Goal: Register for event/course

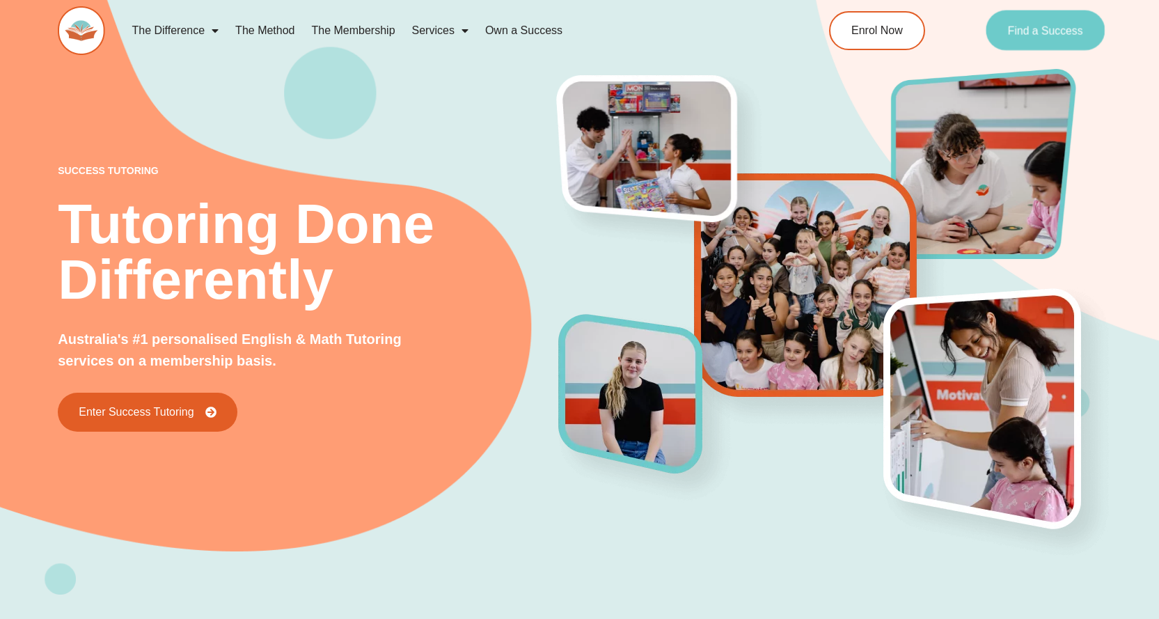
click at [1060, 31] on span "Find a Success" at bounding box center [1045, 30] width 75 height 11
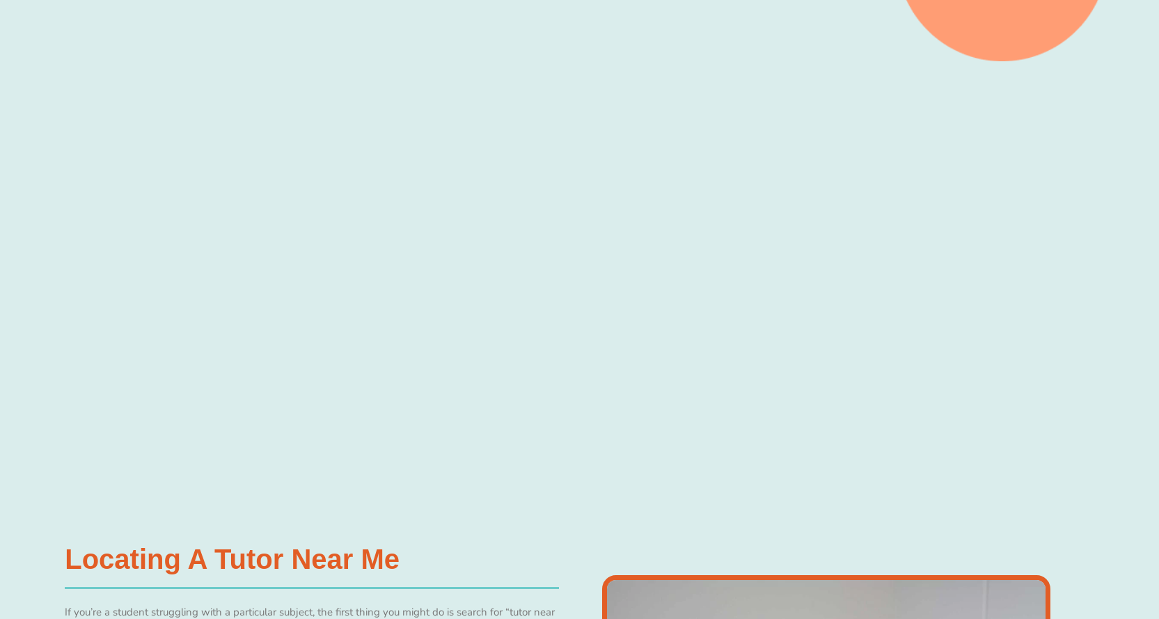
scroll to position [487, 0]
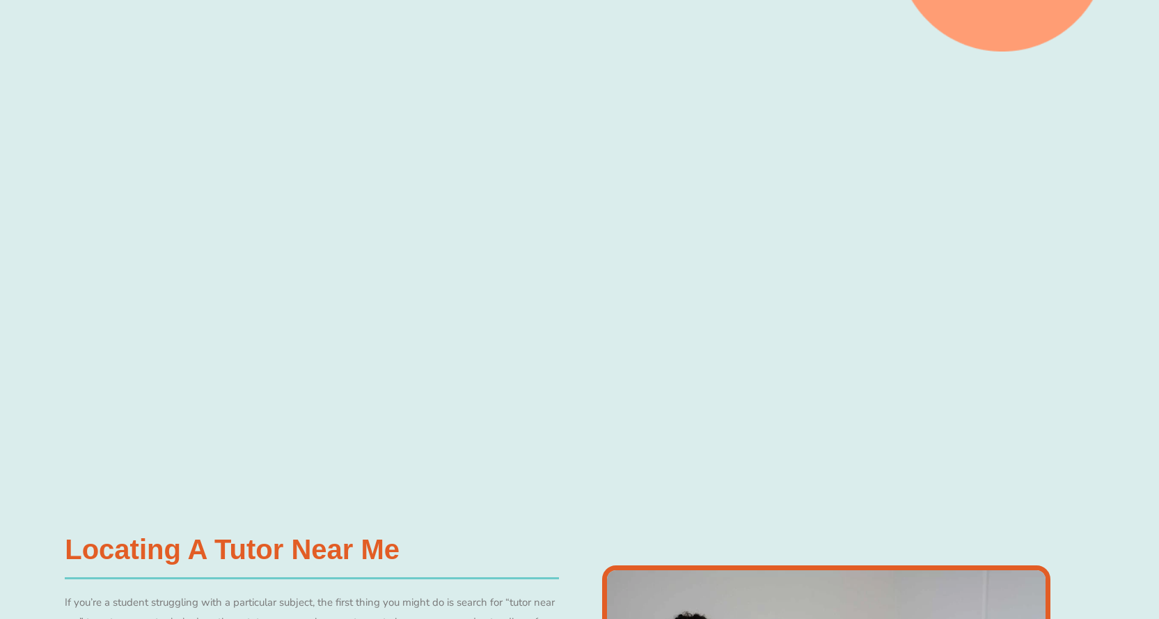
click at [149, 251] on div at bounding box center [579, 264] width 1159 height 425
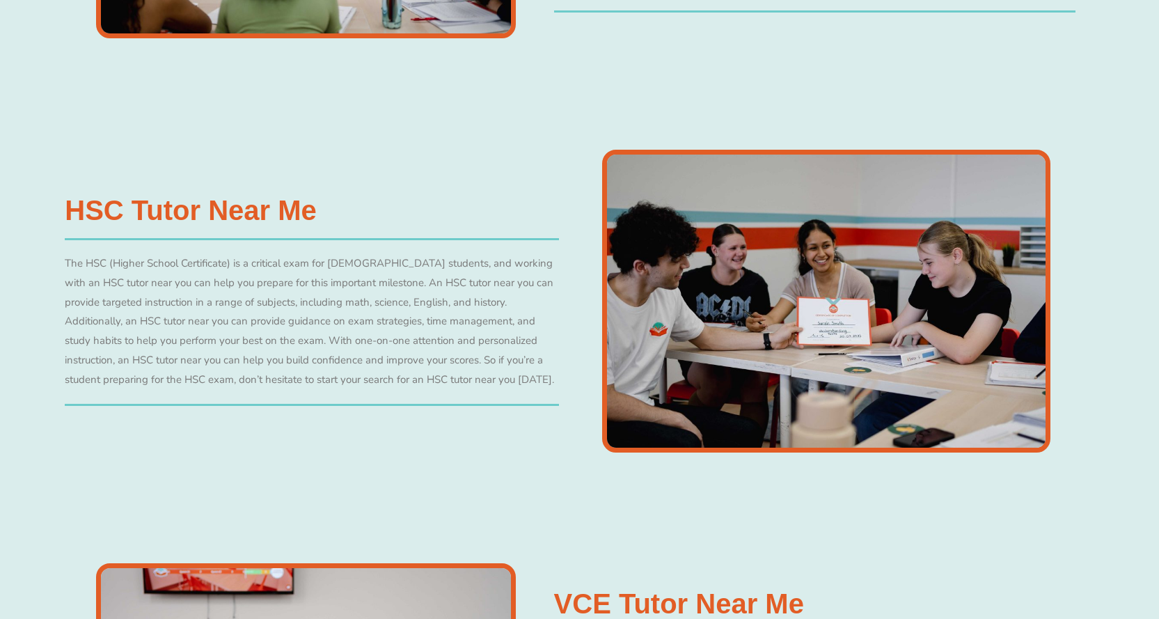
scroll to position [4316, 0]
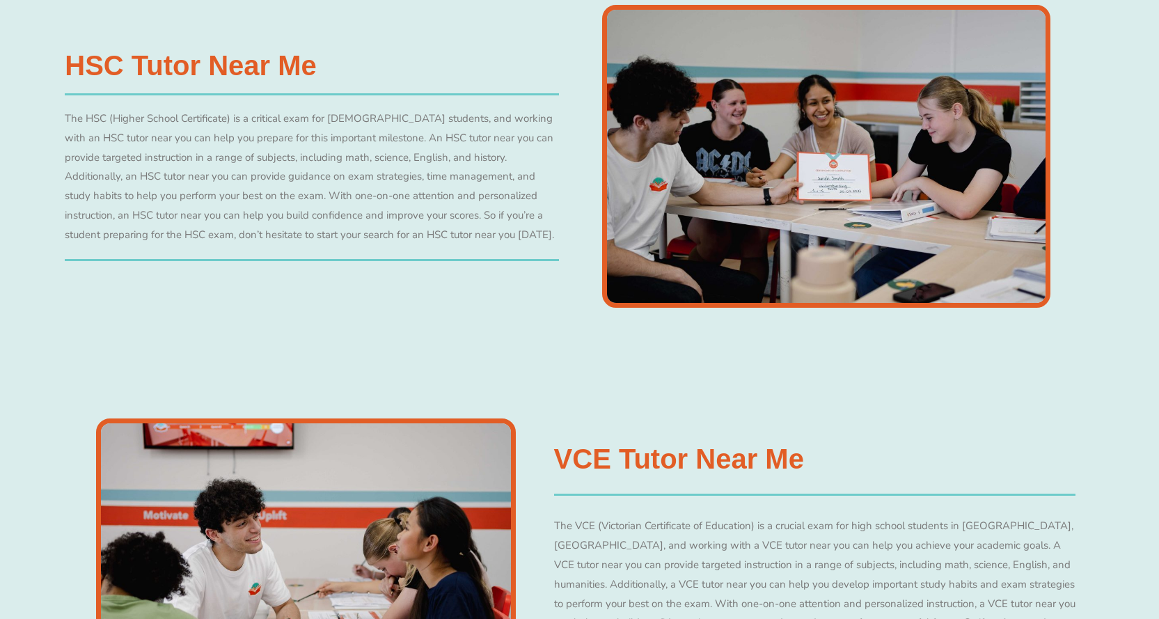
click at [770, 223] on img at bounding box center [826, 156] width 448 height 302
click at [459, 197] on div "The HSC (Higher School Certificate) is a critical exam for Australian students,…" at bounding box center [312, 177] width 494 height 136
click at [413, 154] on div "The HSC (Higher School Certificate) is a critical exam for Australian students,…" at bounding box center [312, 177] width 494 height 136
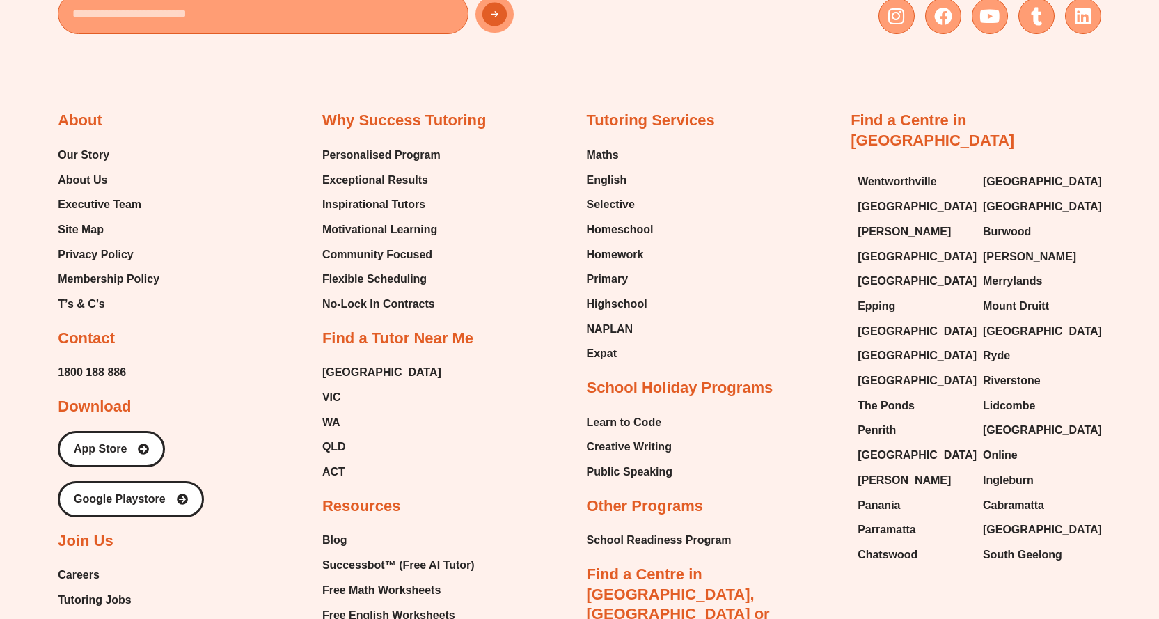
scroll to position [5847, 0]
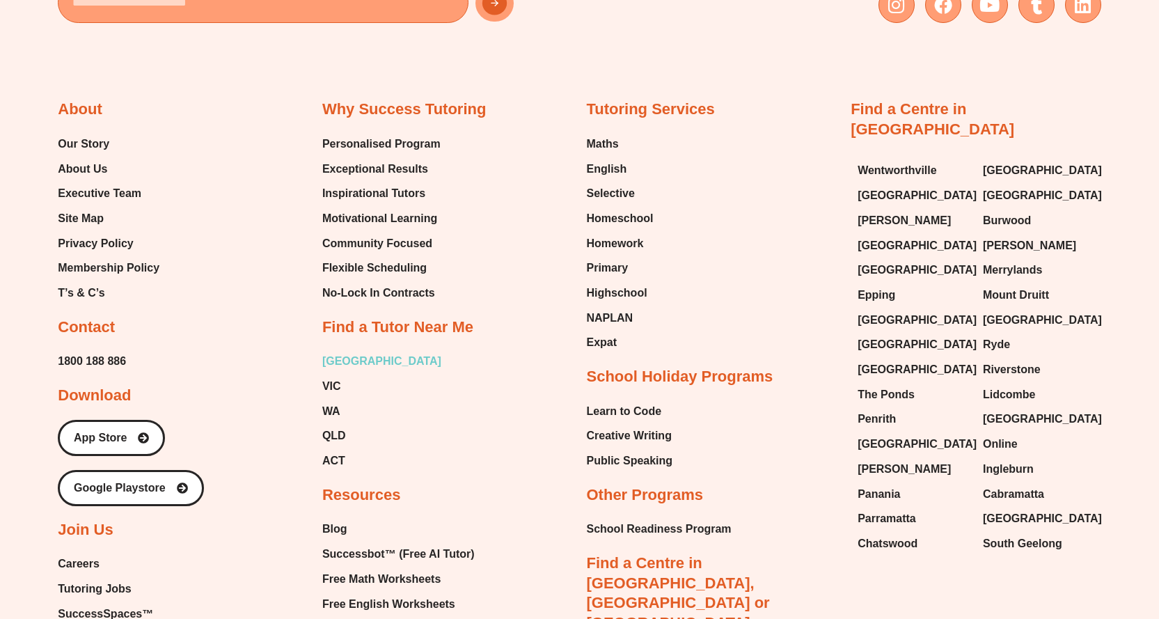
click at [338, 351] on span "[GEOGRAPHIC_DATA]" at bounding box center [381, 361] width 119 height 21
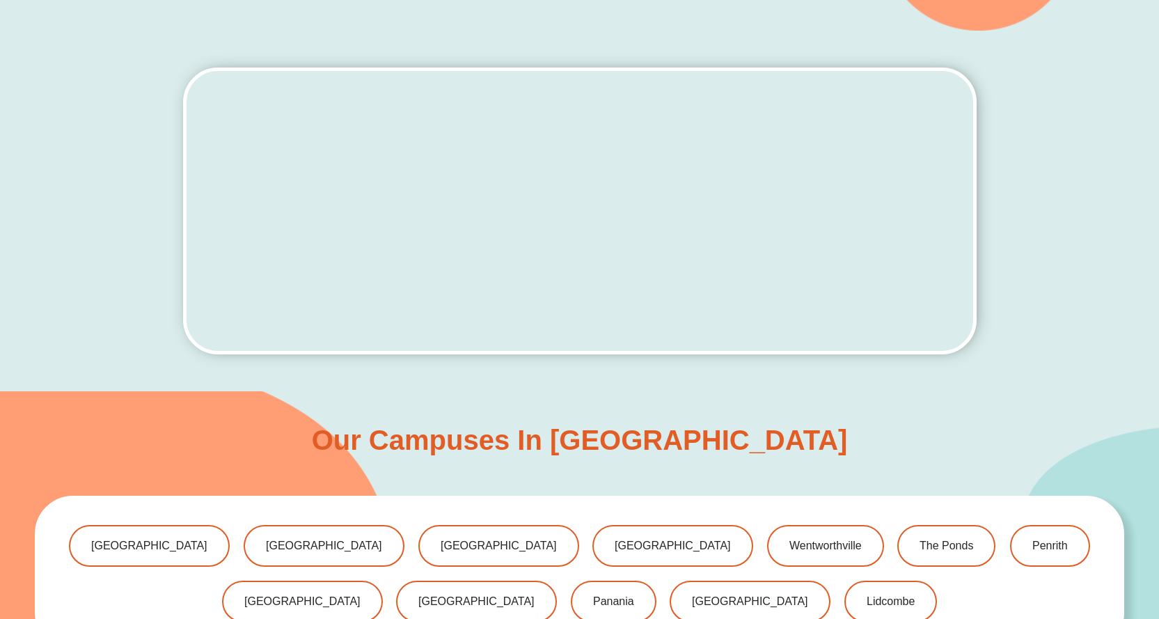
scroll to position [626, 0]
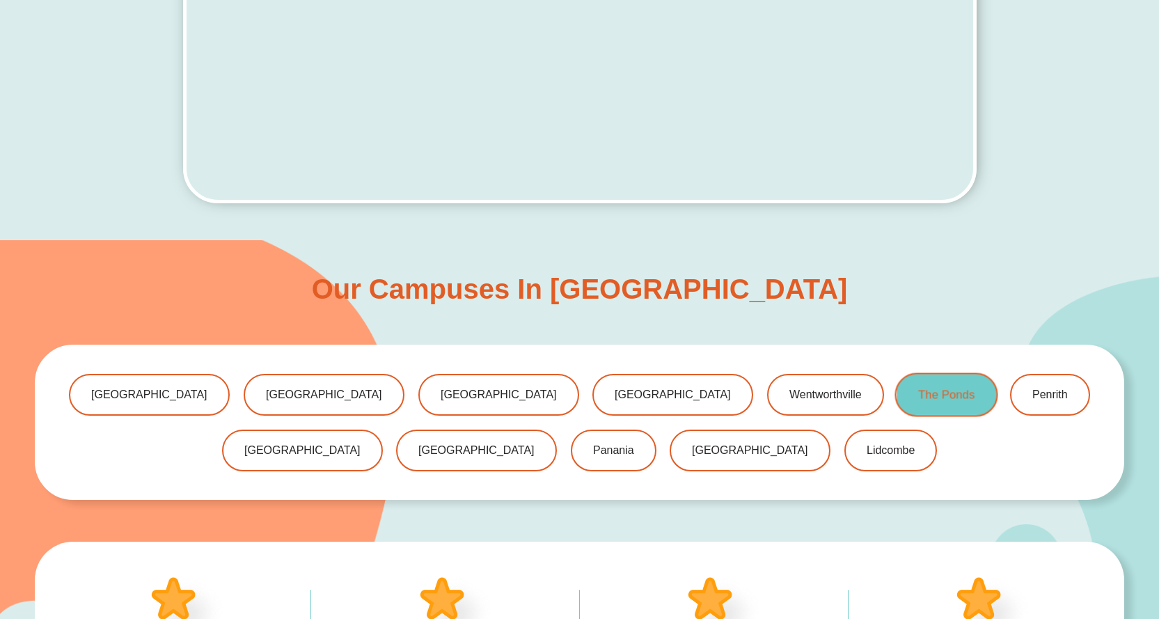
click at [918, 395] on span "The Ponds" at bounding box center [946, 394] width 56 height 12
click at [918, 390] on span "The Ponds" at bounding box center [946, 394] width 56 height 12
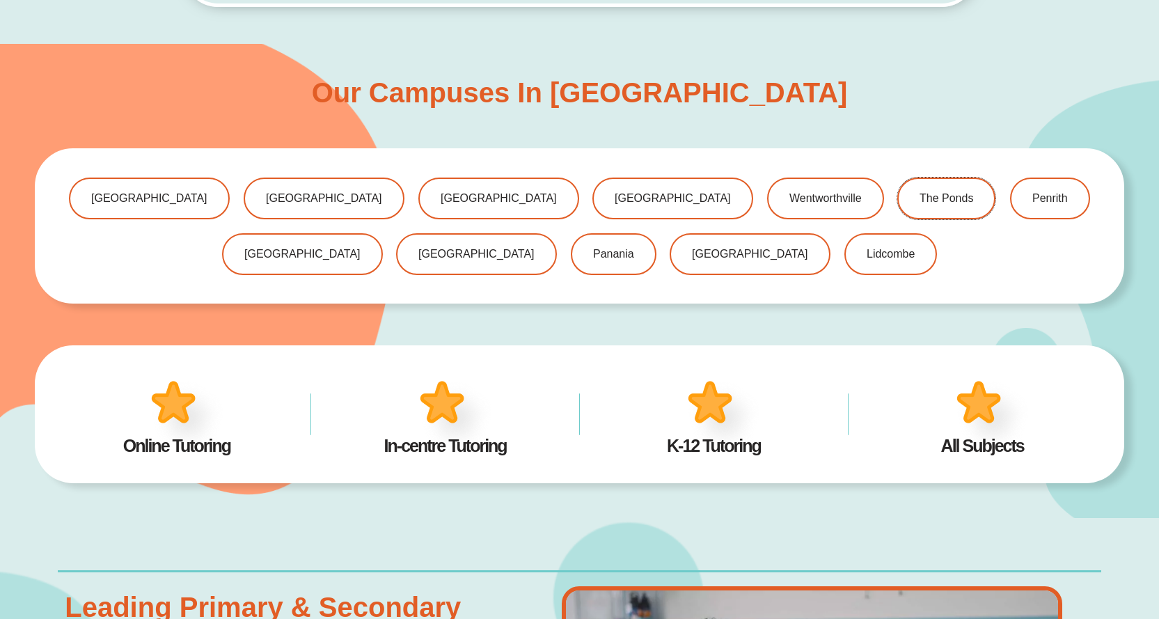
scroll to position [901, 0]
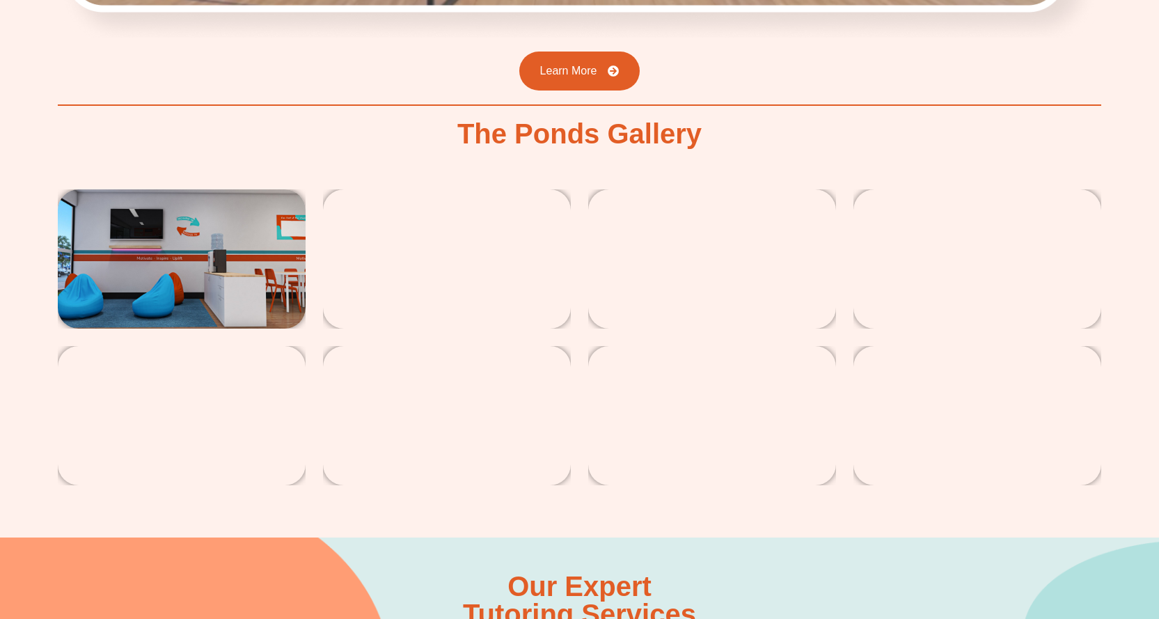
scroll to position [2367, 0]
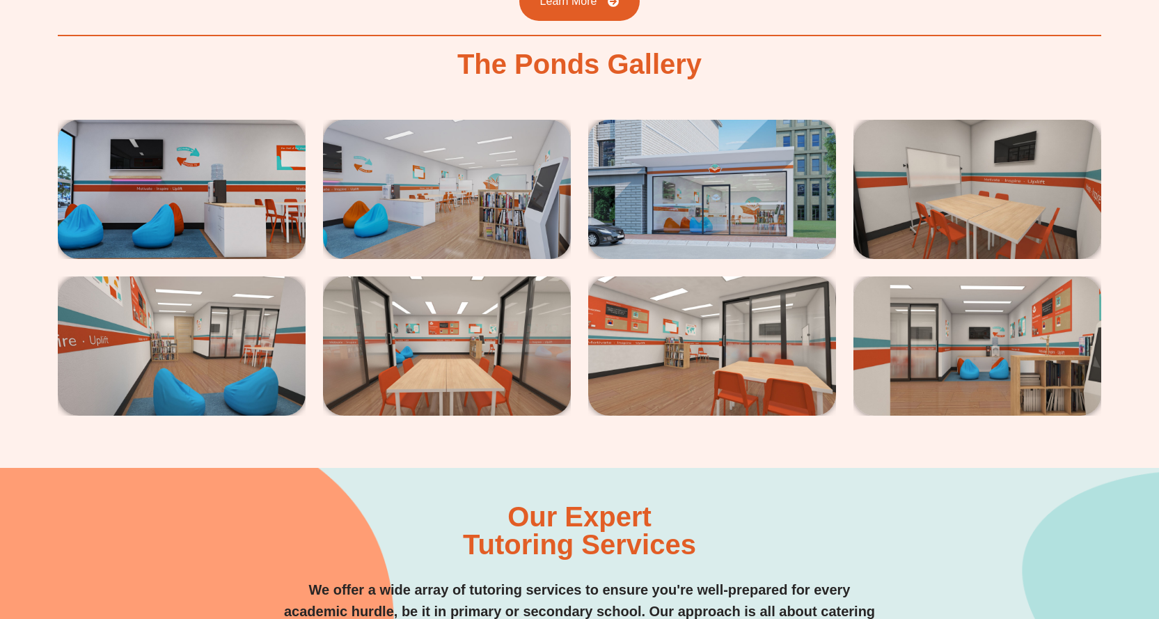
click at [638, 198] on img at bounding box center [712, 189] width 248 height 139
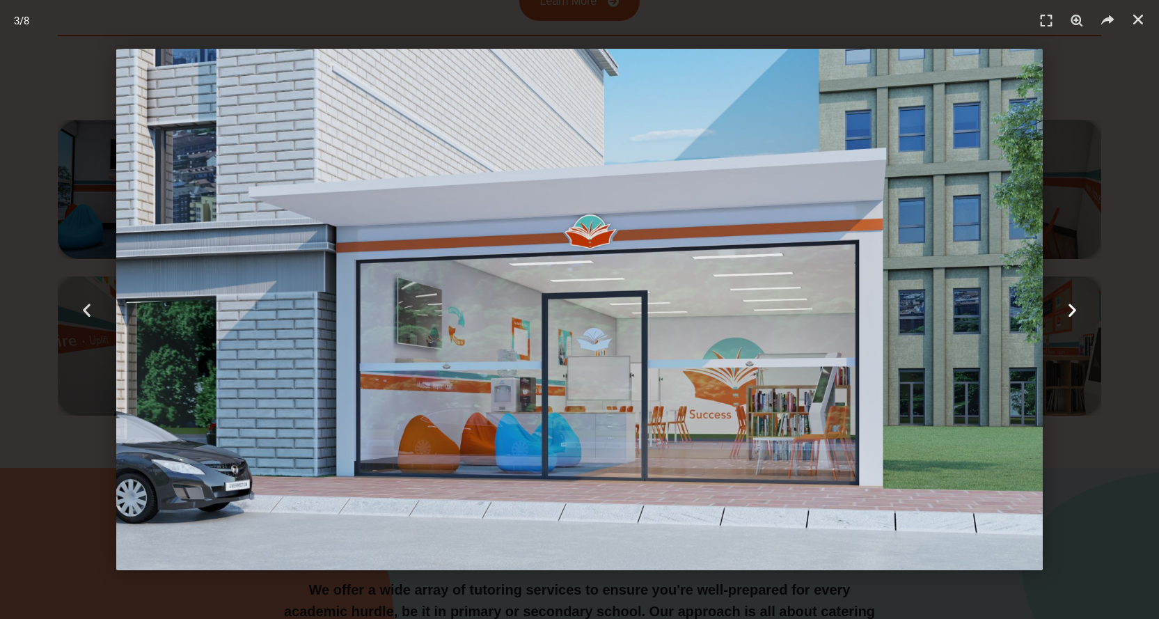
click at [1070, 310] on icon "Next slide" at bounding box center [1072, 309] width 17 height 17
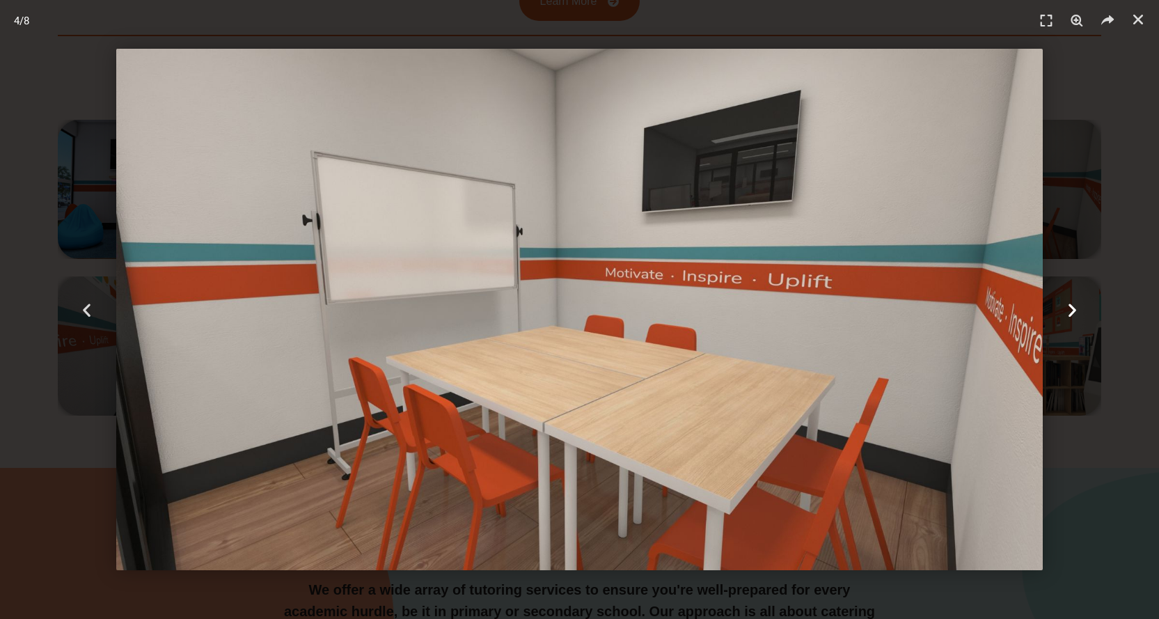
click at [1070, 310] on icon "Next slide" at bounding box center [1072, 309] width 17 height 17
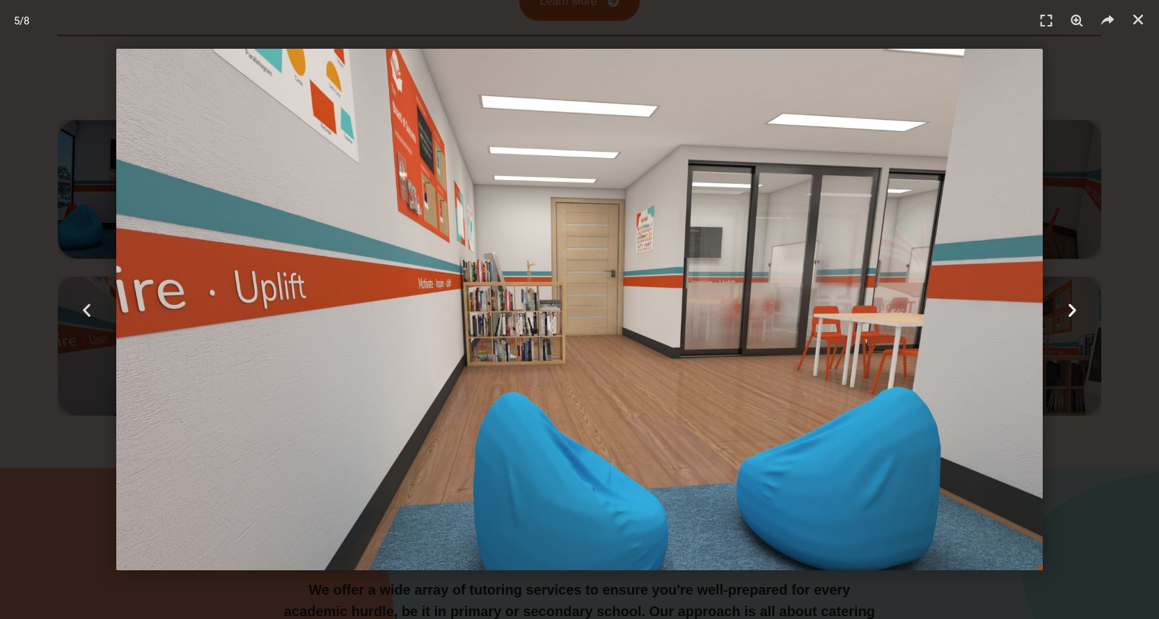
click at [1070, 310] on icon "Next slide" at bounding box center [1072, 309] width 17 height 17
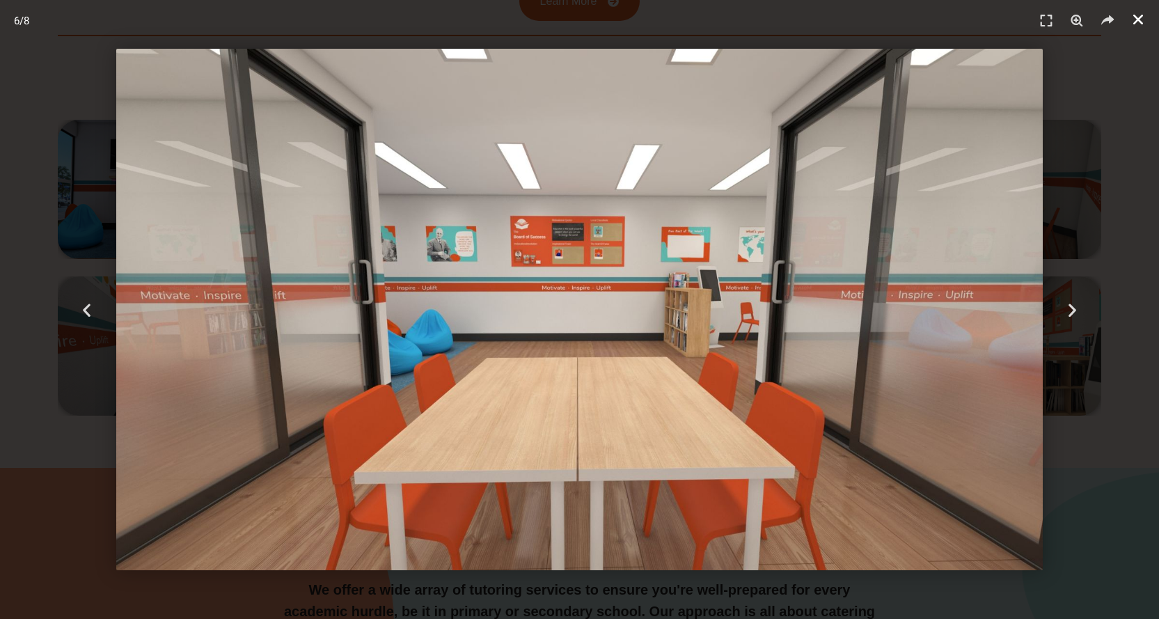
click at [1137, 16] on icon "Close (Esc)" at bounding box center [1138, 20] width 14 height 14
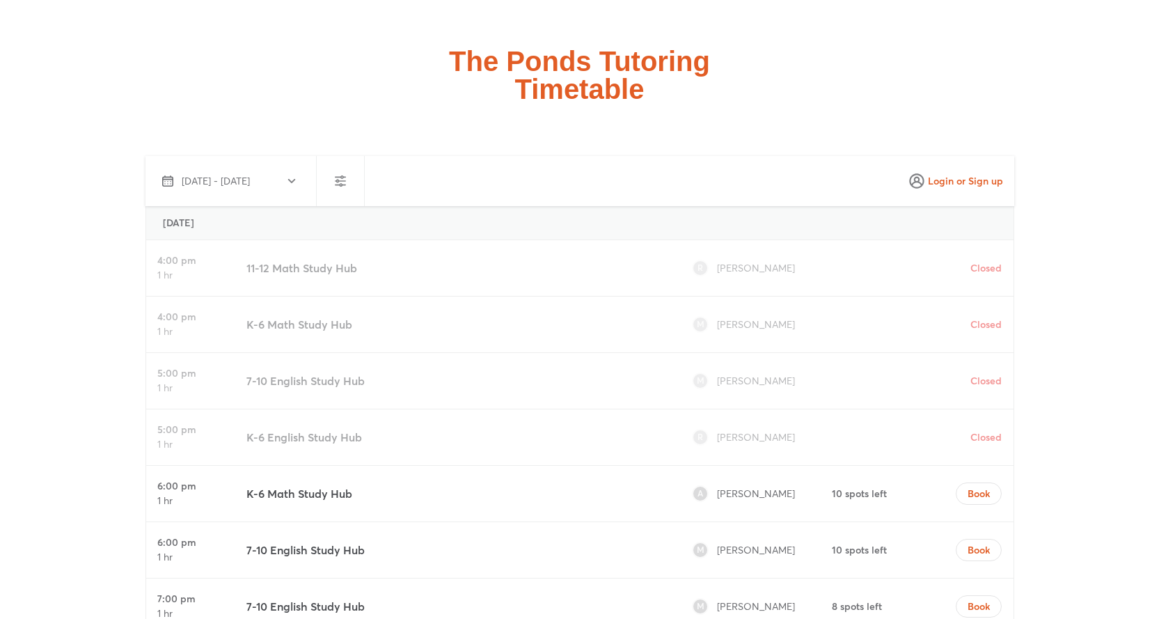
scroll to position [3620, 0]
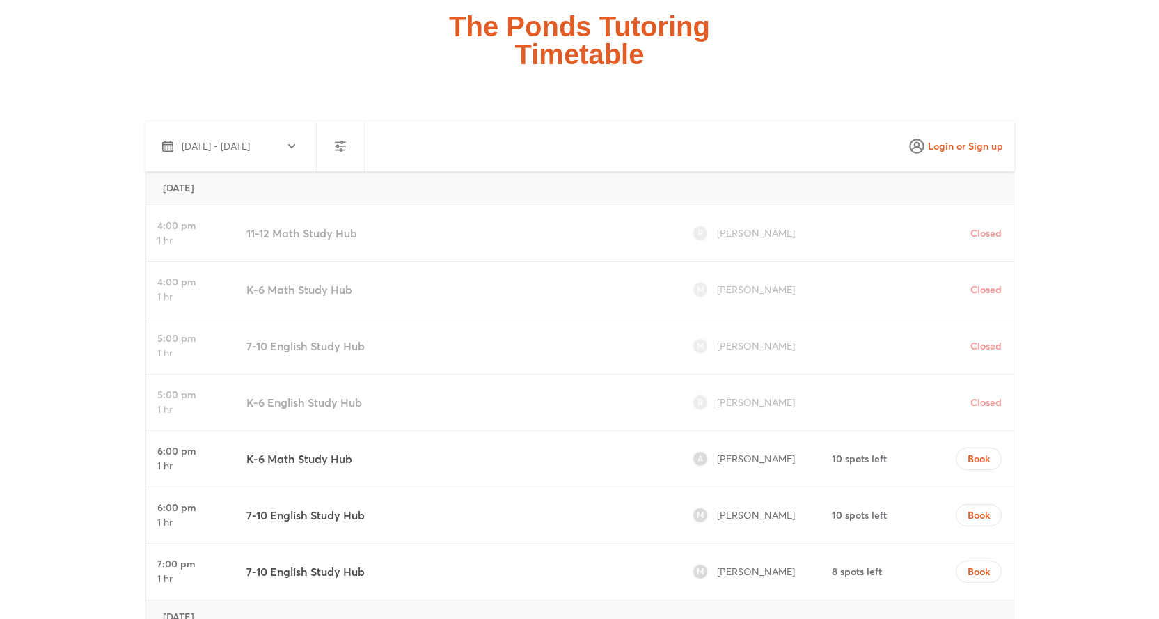
click at [169, 140] on icon "button" at bounding box center [167, 146] width 17 height 17
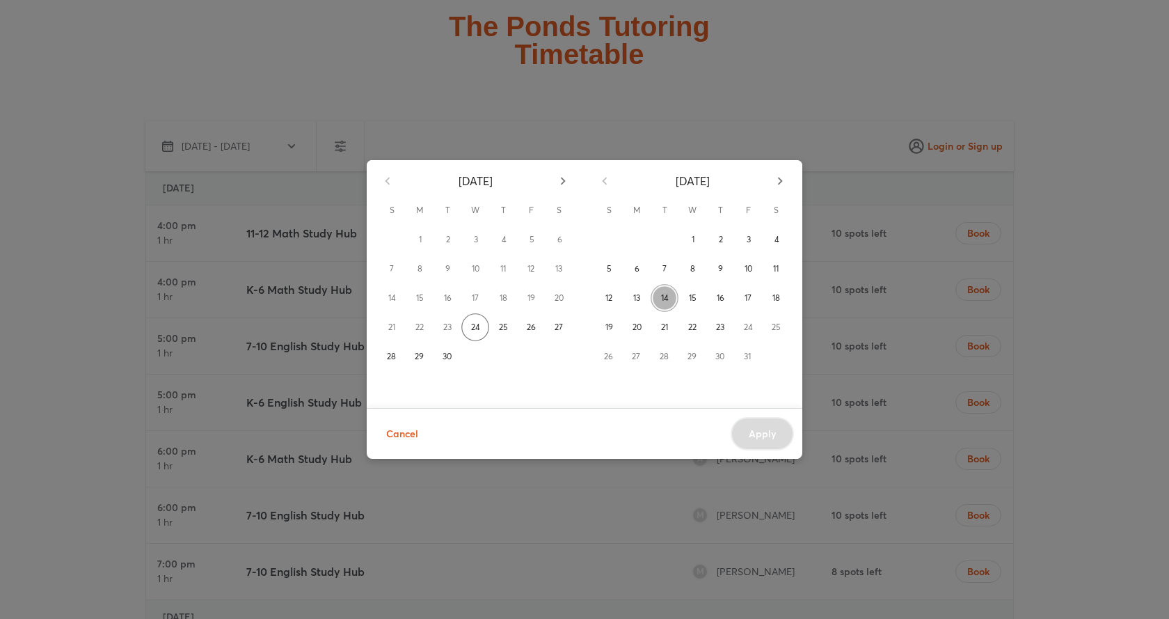
click at [664, 298] on span "14" at bounding box center [665, 298] width 8 height 14
click at [775, 433] on div "Cancel Apply" at bounding box center [585, 434] width 436 height 52
click at [610, 299] on span "12" at bounding box center [609, 298] width 7 height 14
click at [632, 294] on button "13" at bounding box center [637, 298] width 28 height 28
click at [668, 298] on span "14" at bounding box center [666, 298] width 8 height 14
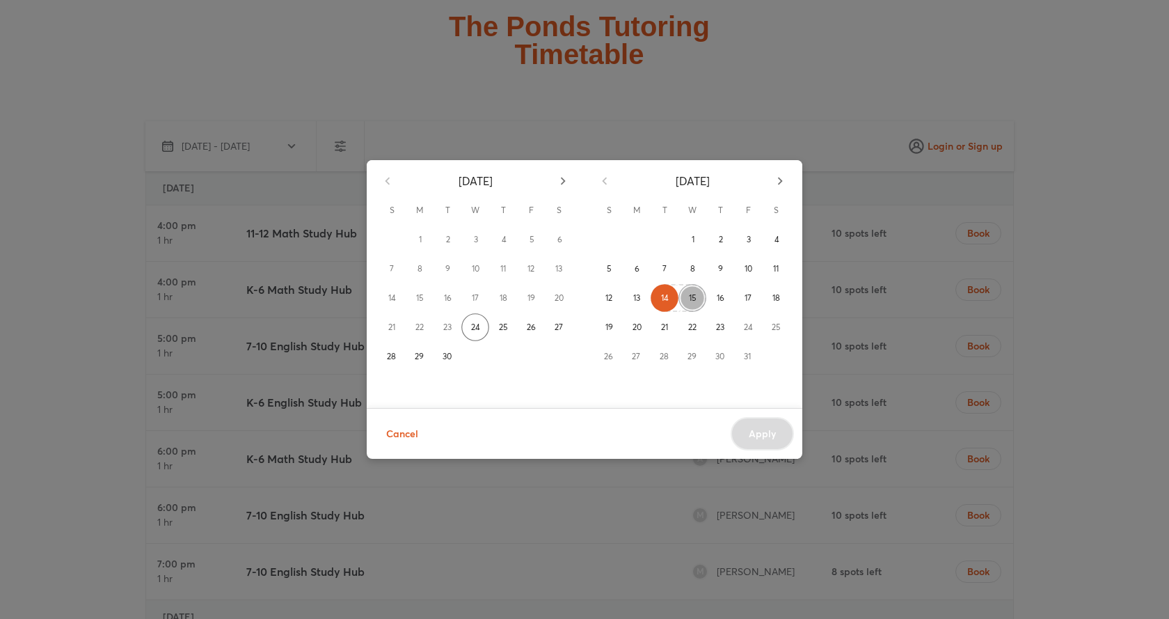
click at [693, 298] on span "15" at bounding box center [693, 298] width 8 height 14
click at [719, 294] on span "16" at bounding box center [722, 298] width 8 height 14
click at [663, 293] on span "14" at bounding box center [665, 298] width 8 height 14
click at [691, 297] on span "15" at bounding box center [693, 298] width 8 height 14
click at [762, 432] on span "Apply" at bounding box center [762, 434] width 27 height 14
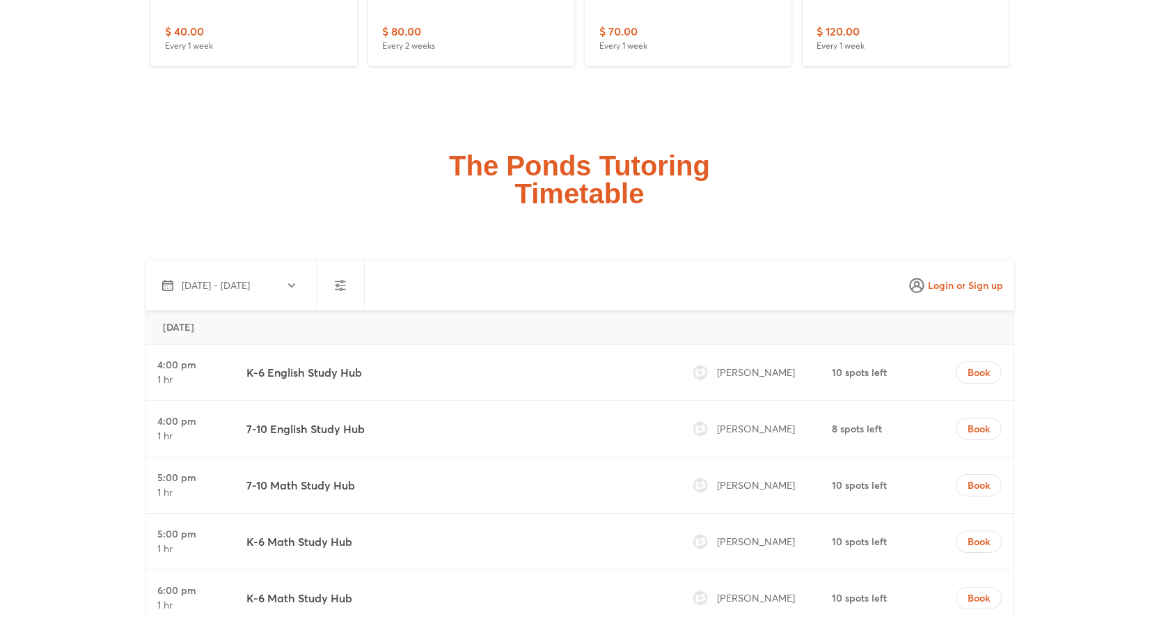
scroll to position [3411, 0]
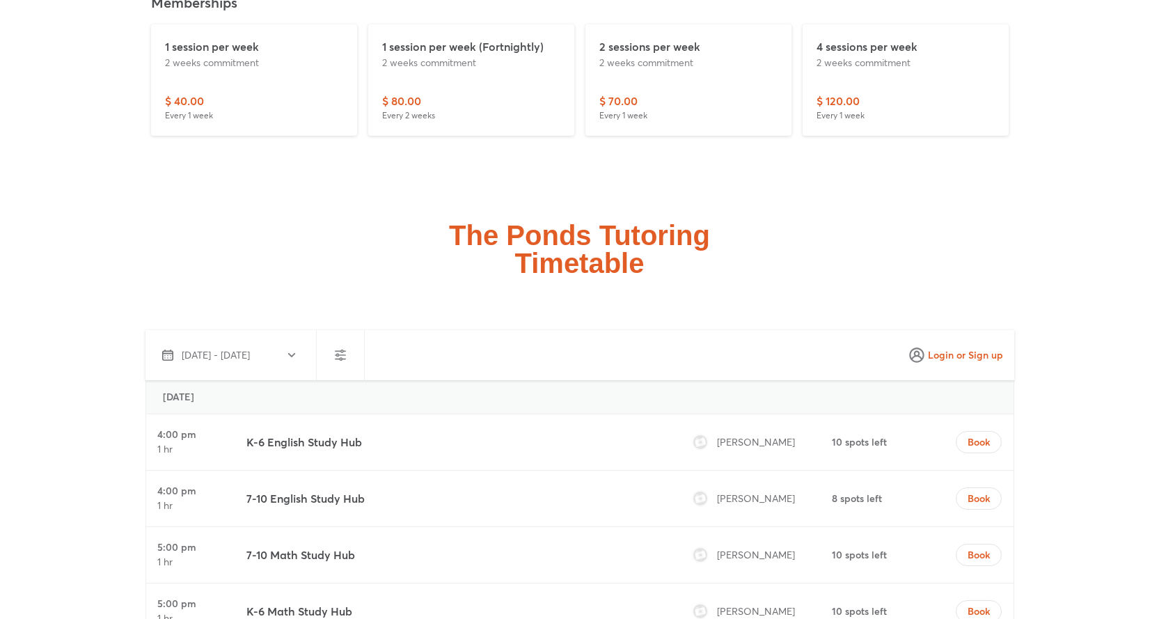
click at [213, 352] on span "[DATE] - [DATE]" at bounding box center [216, 355] width 68 height 14
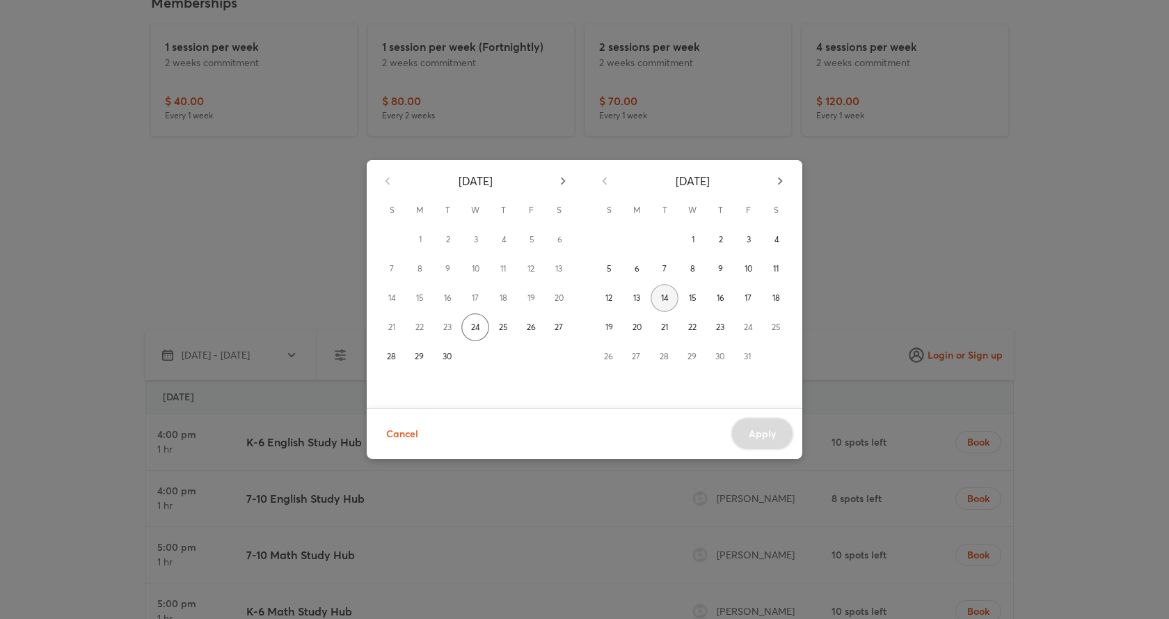
click at [661, 304] on span "14" at bounding box center [665, 298] width 8 height 14
click at [747, 297] on span "17" at bounding box center [748, 298] width 7 height 14
click at [764, 426] on button "Apply" at bounding box center [762, 433] width 63 height 33
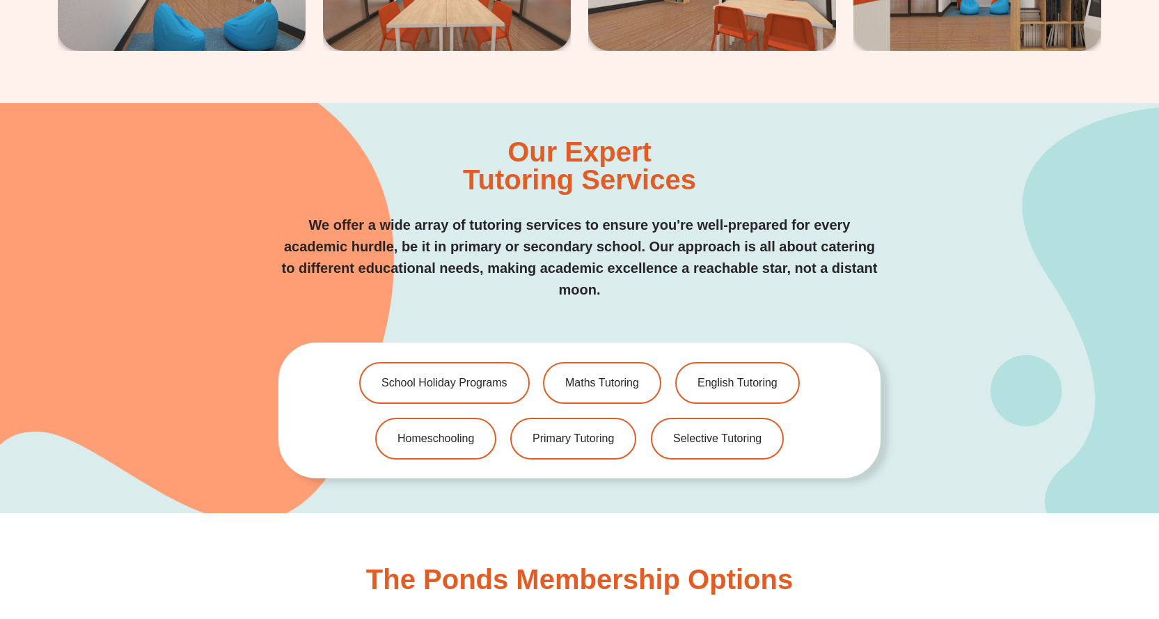
scroll to position [2715, 0]
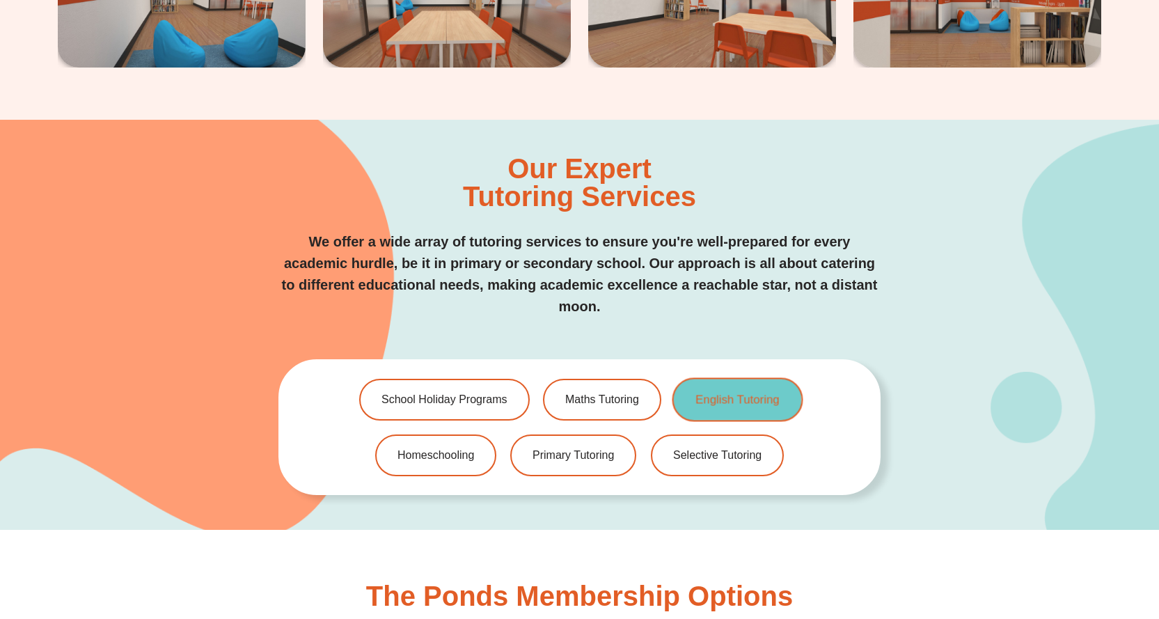
click at [741, 400] on span "English Tutoring" at bounding box center [737, 399] width 84 height 12
